Goal: Task Accomplishment & Management: Complete application form

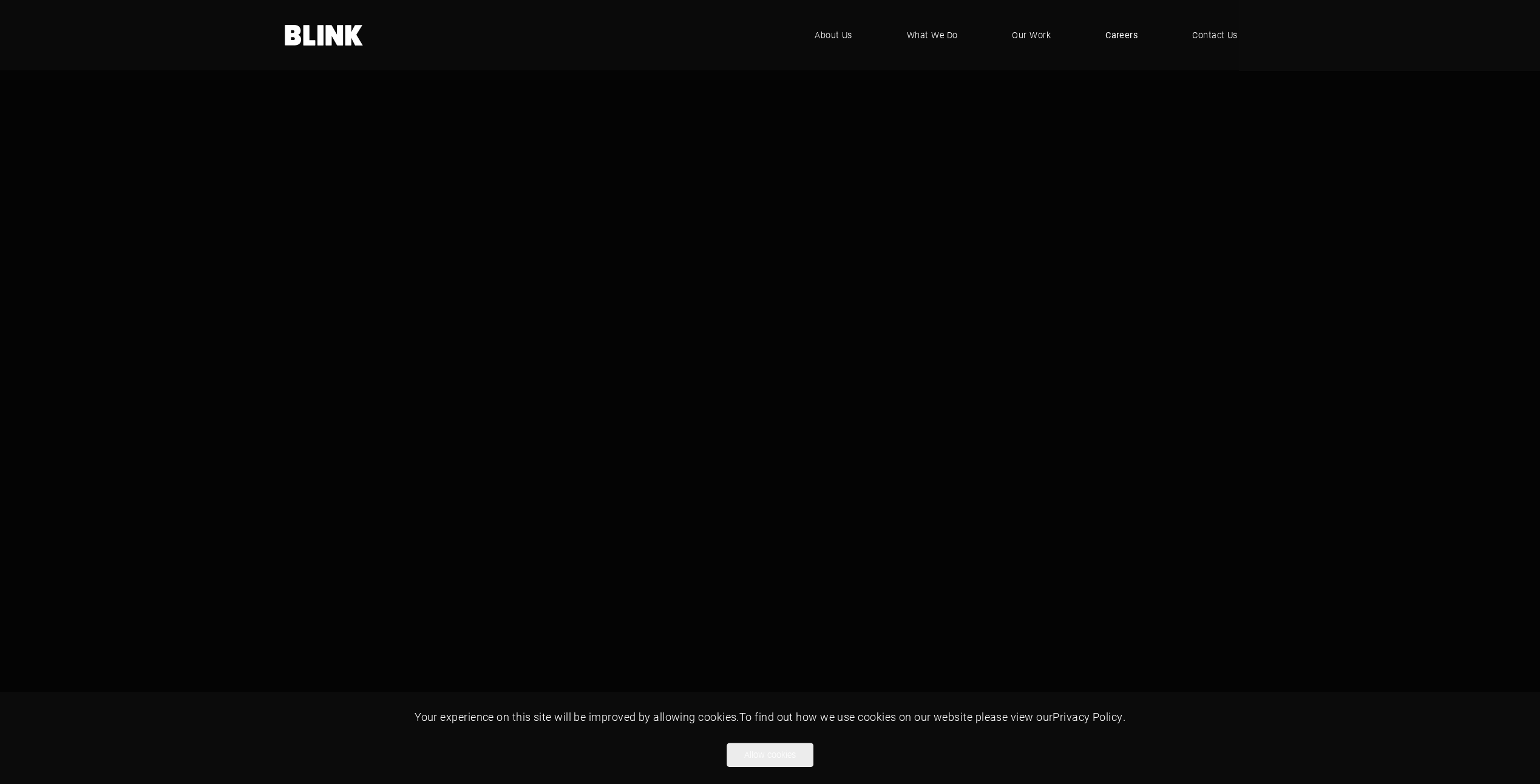
click at [1135, 37] on span "Careers" at bounding box center [1121, 35] width 32 height 14
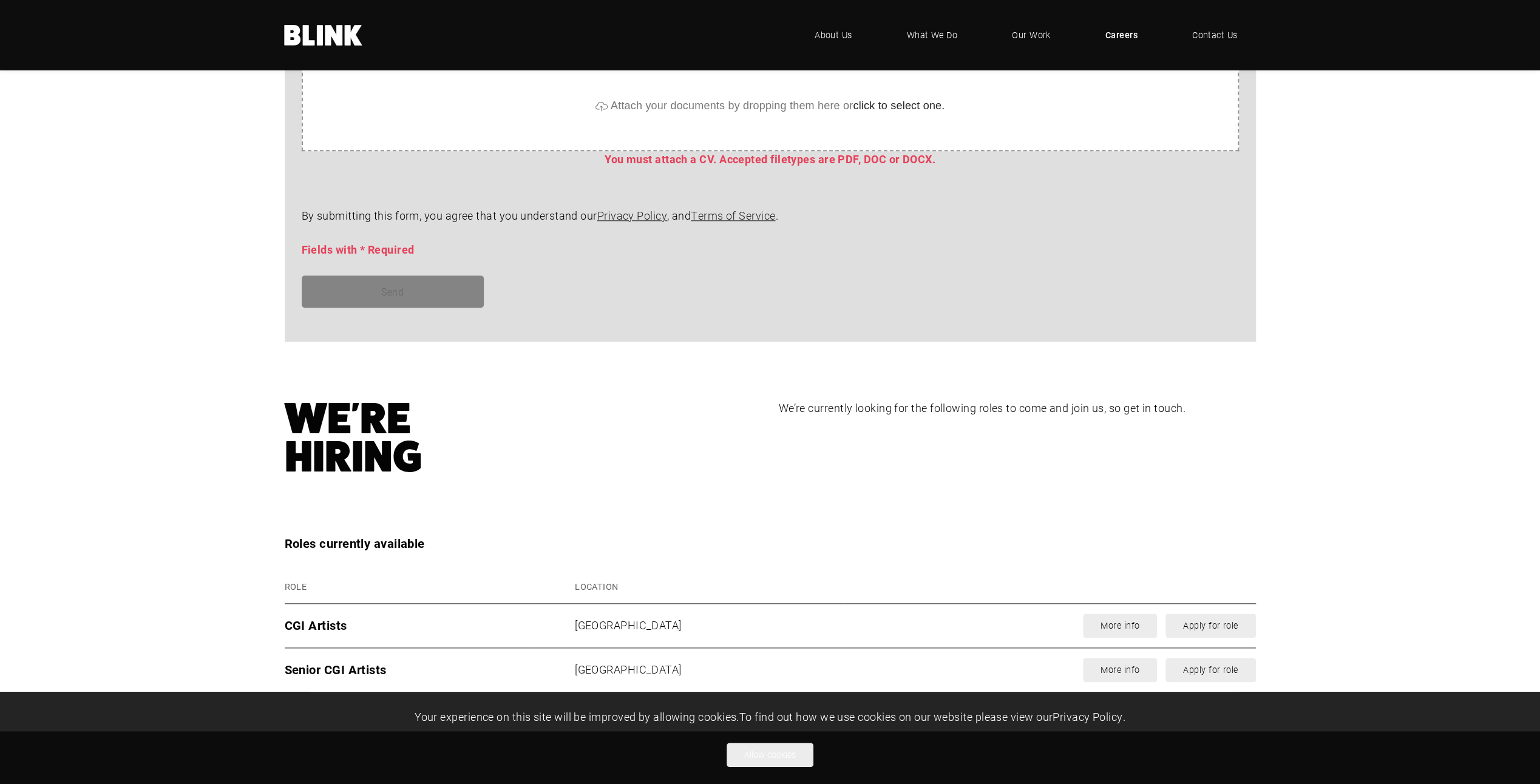
scroll to position [1455, 0]
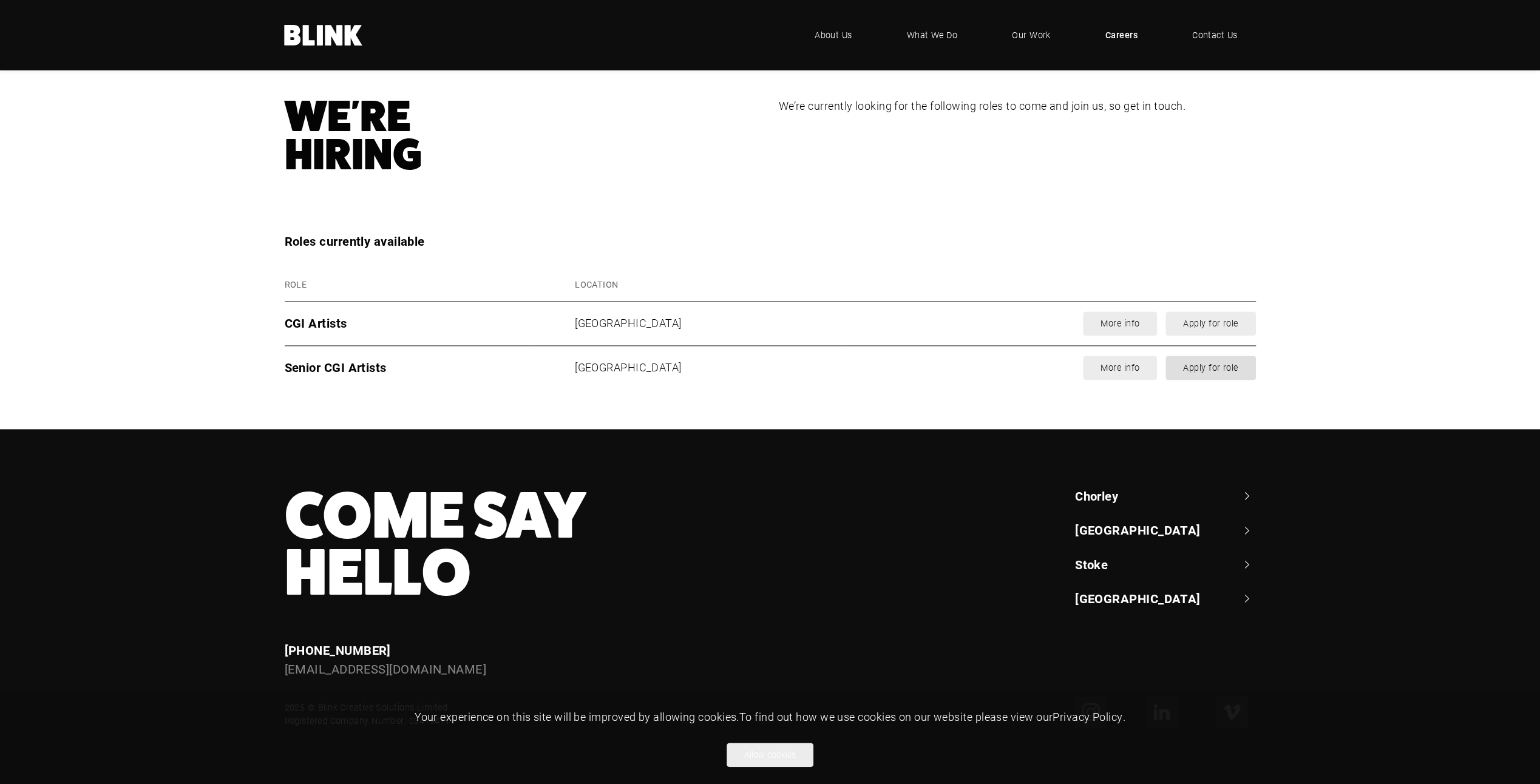
click at [1205, 365] on link "Apply for role" at bounding box center [1211, 368] width 90 height 24
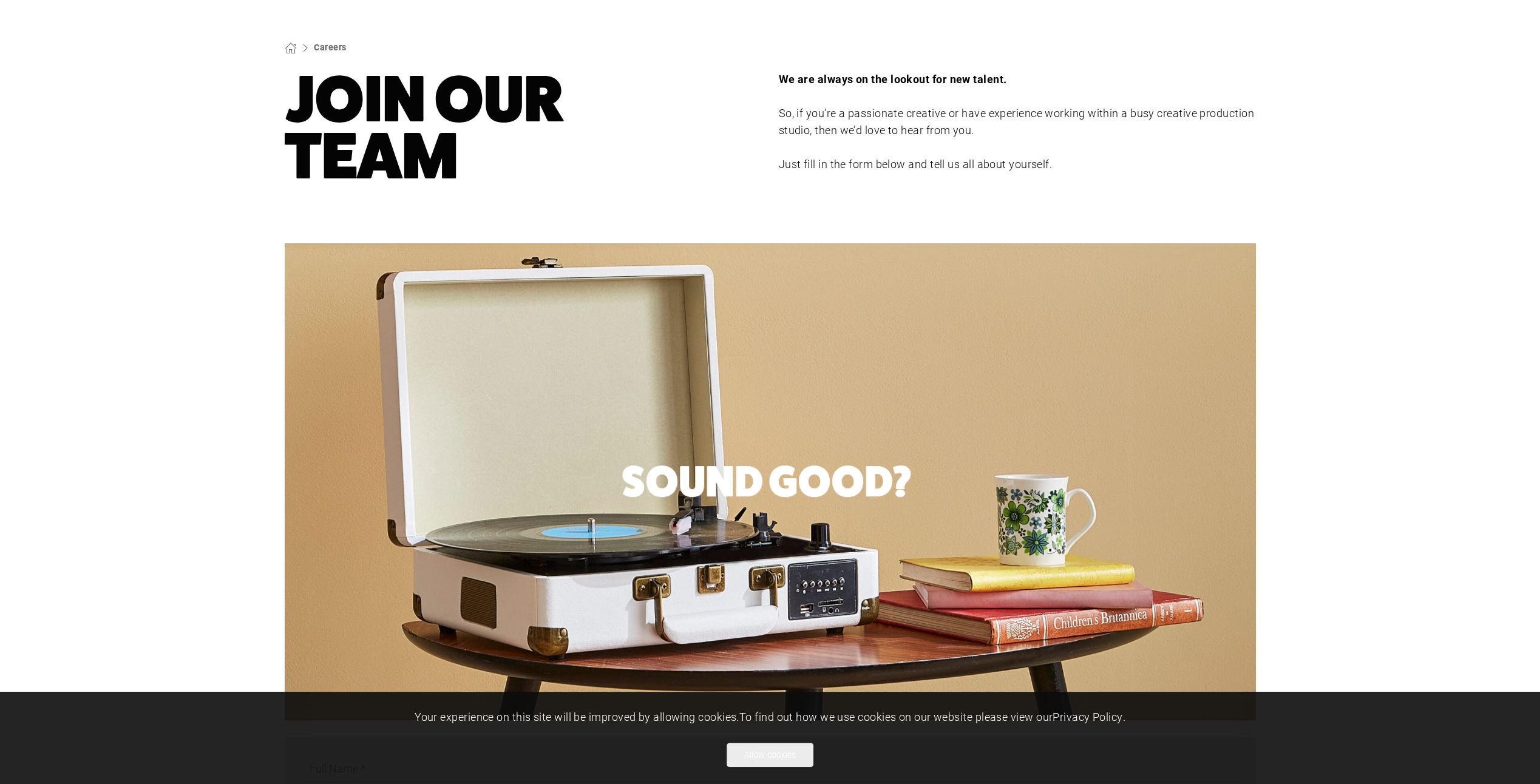
scroll to position [148, 0]
